Goal: Information Seeking & Learning: Learn about a topic

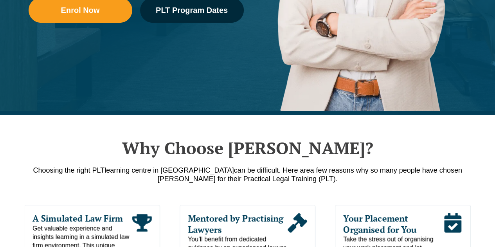
click at [221, 20] on link "Practice Management Course" at bounding box center [256, 31] width 71 height 23
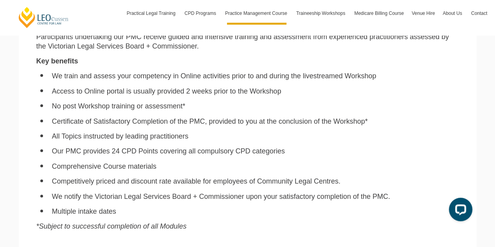
scroll to position [467, 0]
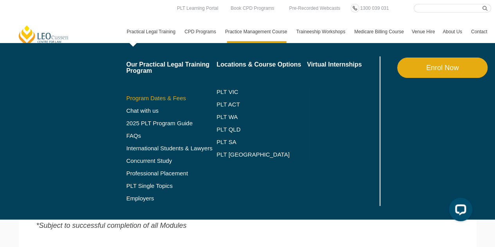
click at [164, 96] on link "Program Dates & Fees" at bounding box center [171, 98] width 90 height 6
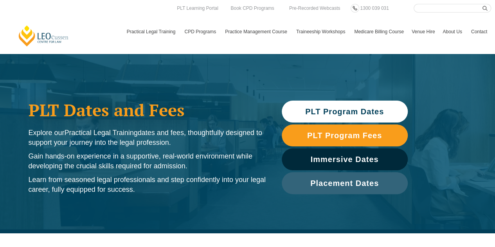
click at [356, 105] on link "PLT Program Dates" at bounding box center [345, 112] width 126 height 22
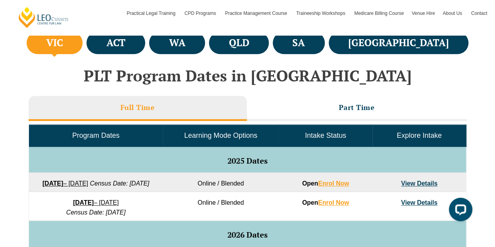
scroll to position [320, 0]
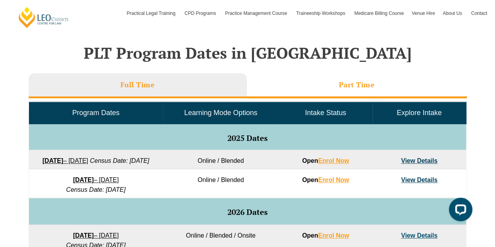
click at [388, 88] on li "Part Time" at bounding box center [357, 85] width 220 height 25
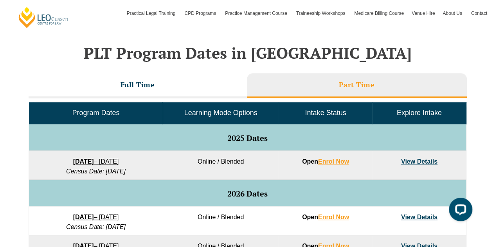
click at [427, 158] on link "View Details" at bounding box center [419, 161] width 36 height 7
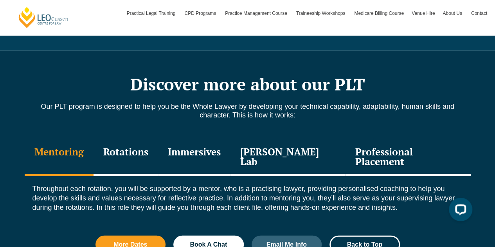
scroll to position [857, 0]
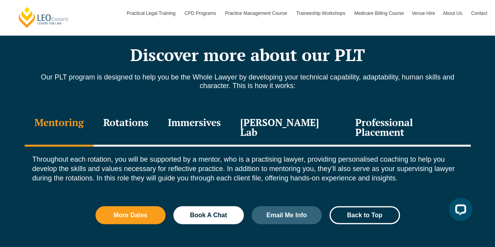
click at [376, 111] on div "Professional Placement" at bounding box center [407, 128] width 125 height 37
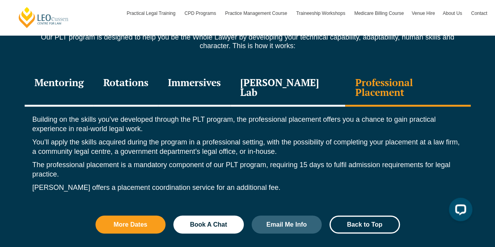
scroll to position [892, 0]
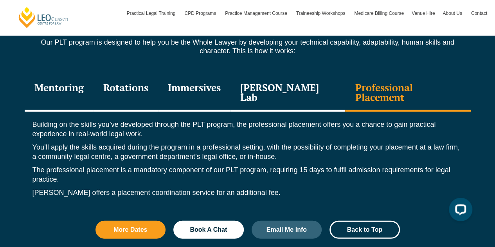
click at [222, 79] on div "Immersives" at bounding box center [194, 93] width 72 height 37
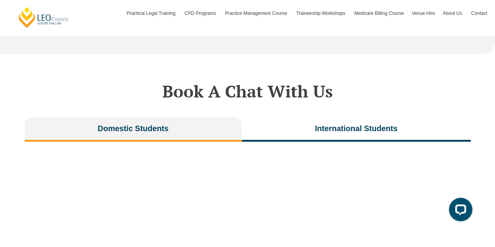
scroll to position [1593, 0]
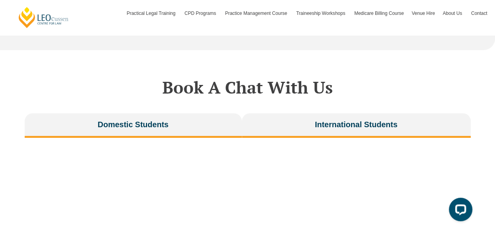
click at [426, 113] on button "International Students" at bounding box center [356, 125] width 229 height 25
